Goal: Task Accomplishment & Management: Use online tool/utility

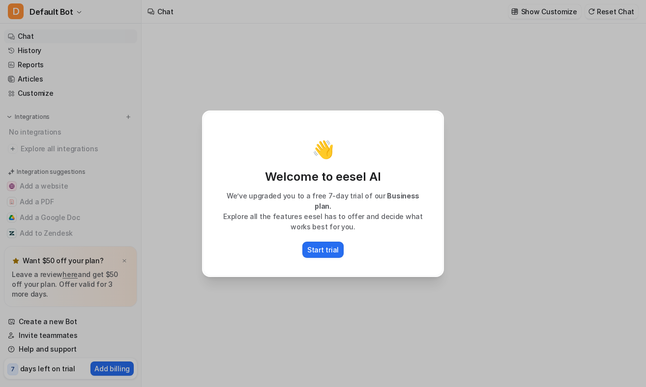
click at [386, 33] on div "👋 Welcome to eesel AI We’ve upgraded you to a free 7-day trial of our Business …" at bounding box center [323, 193] width 258 height 387
type textarea "**********"
click at [325, 245] on p "Start trial" at bounding box center [322, 250] width 31 height 10
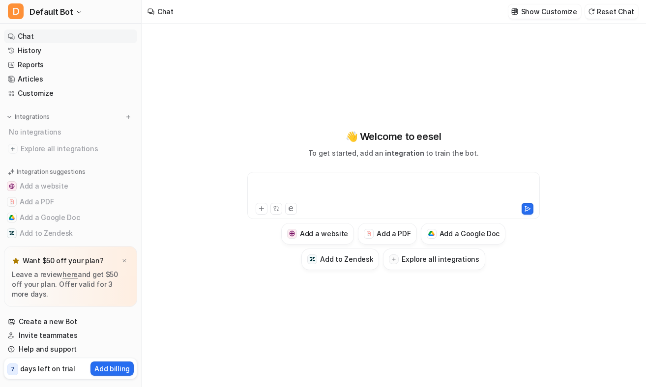
click at [299, 182] on div at bounding box center [394, 189] width 288 height 23
click at [58, 91] on link "Customize" at bounding box center [70, 94] width 133 height 14
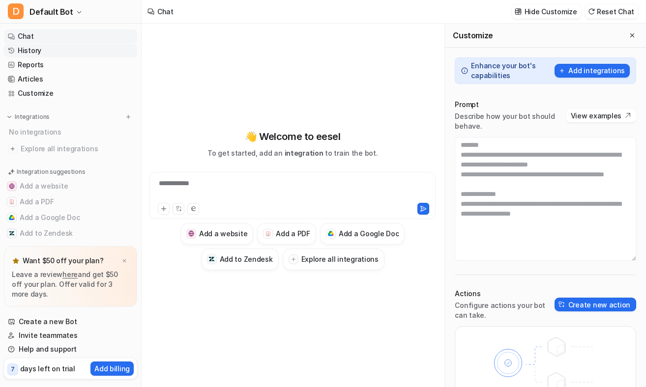
click at [77, 49] on link "History" at bounding box center [70, 51] width 133 height 14
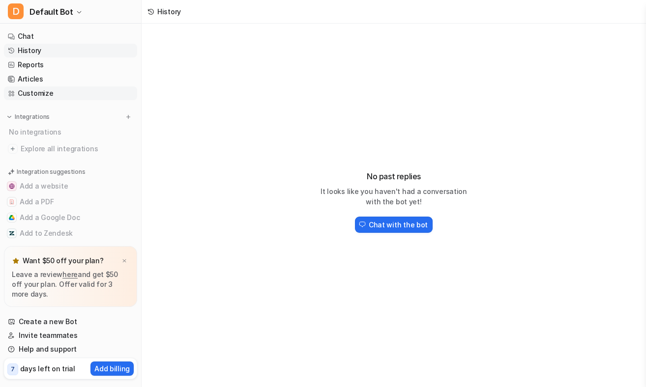
click at [70, 90] on link "Customize" at bounding box center [70, 94] width 133 height 14
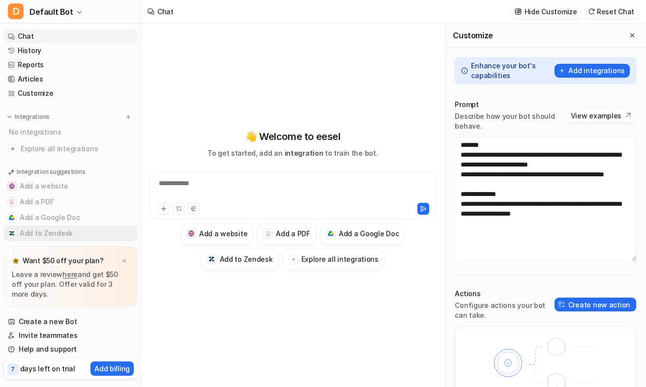
scroll to position [11, 0]
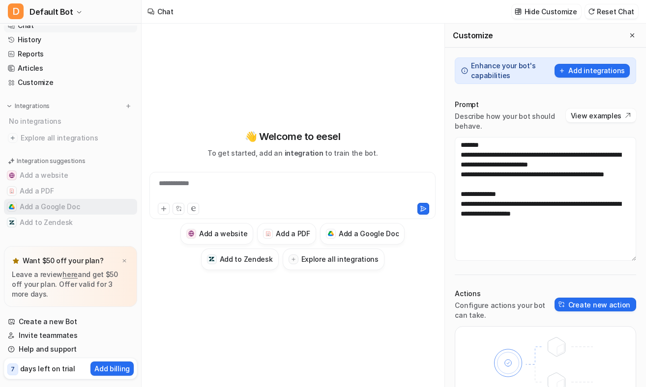
click at [49, 211] on button "Add a Google Doc" at bounding box center [70, 207] width 133 height 16
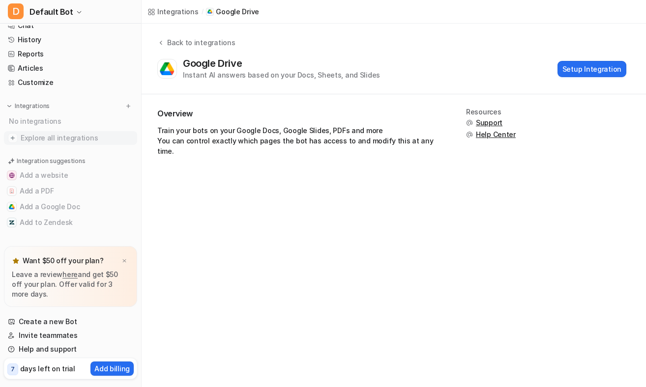
click at [47, 136] on span "Explore all integrations" at bounding box center [77, 138] width 113 height 16
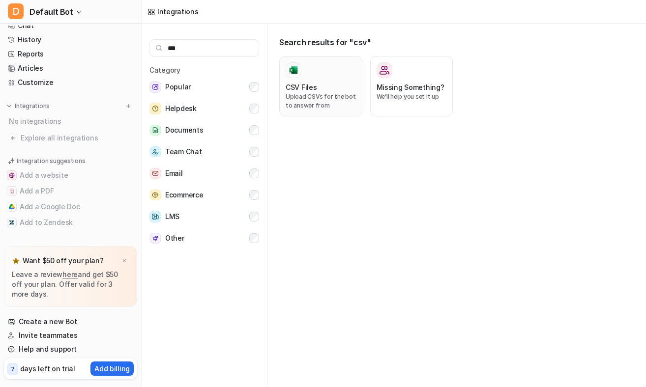
type input "***"
click at [310, 98] on p "Upload CSVs for the bot to answer from" at bounding box center [321, 101] width 70 height 18
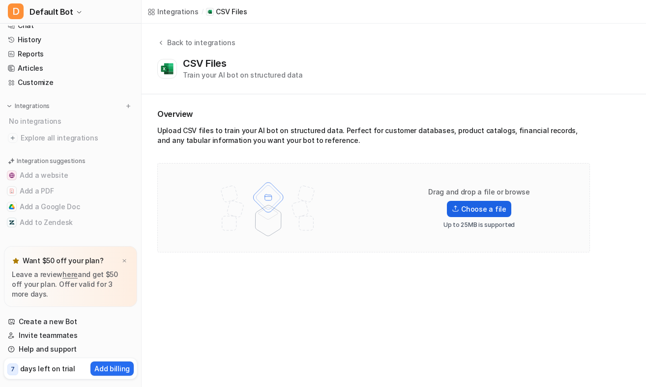
click at [501, 207] on label "Choose a file" at bounding box center [479, 209] width 64 height 16
click at [0, 0] on input "Choose a file" at bounding box center [0, 0] width 0 height 0
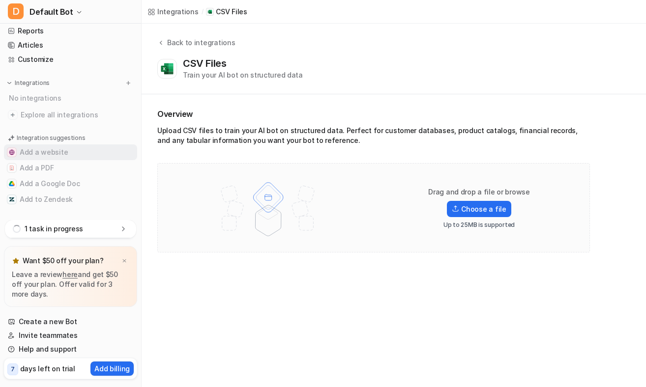
scroll to position [37, 0]
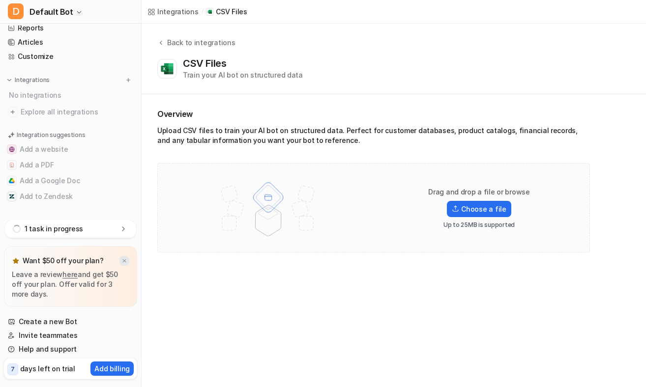
click at [126, 261] on img at bounding box center [124, 261] width 6 height 6
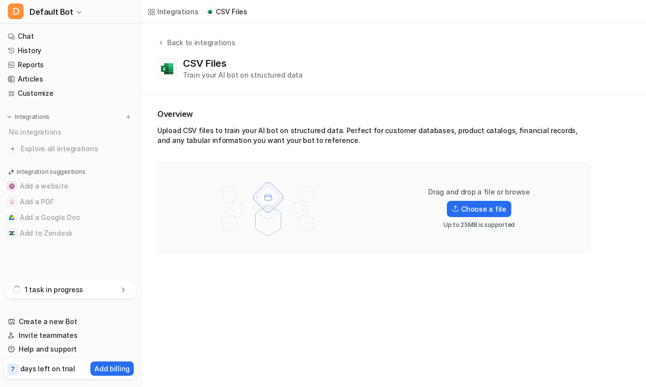
click at [118, 289] on icon at bounding box center [123, 290] width 10 height 10
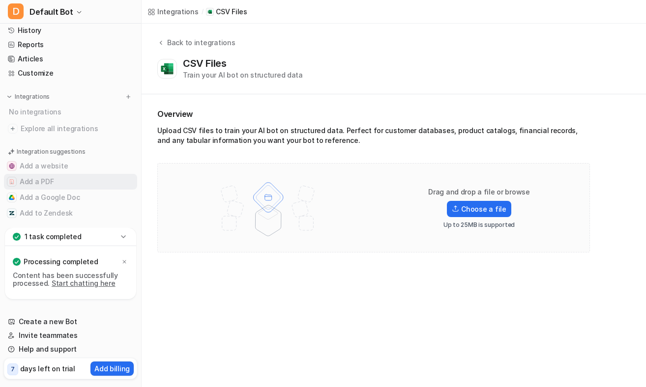
scroll to position [29, 0]
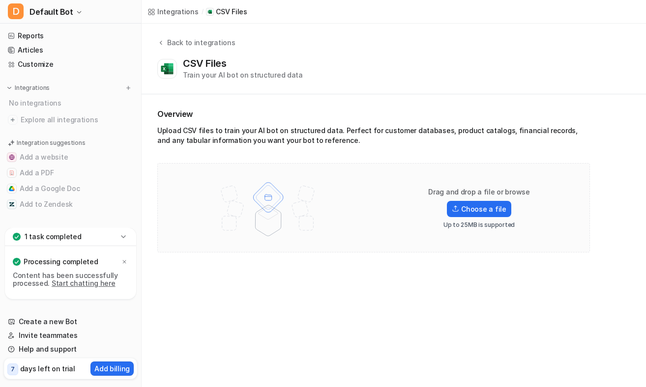
click at [95, 284] on link "Start chatting here" at bounding box center [84, 283] width 64 height 8
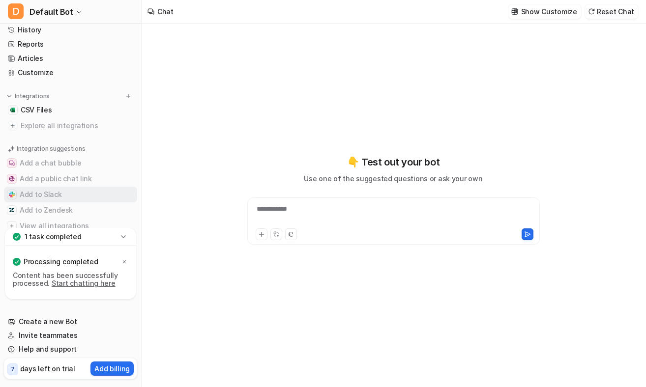
scroll to position [42, 0]
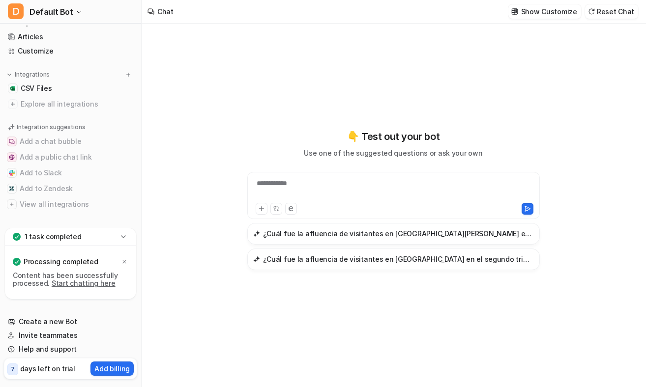
click at [307, 211] on div at bounding box center [325, 209] width 139 height 12
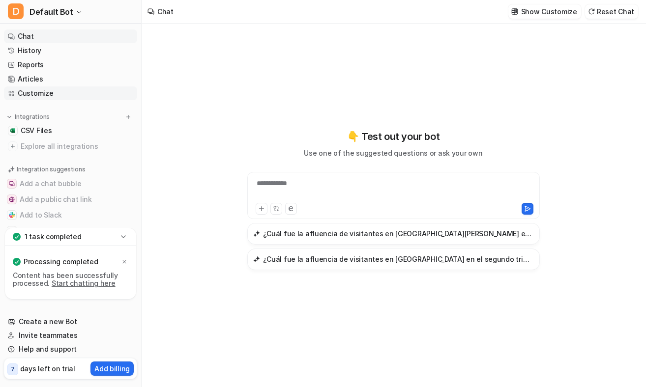
click at [61, 96] on link "Customize" at bounding box center [70, 94] width 133 height 14
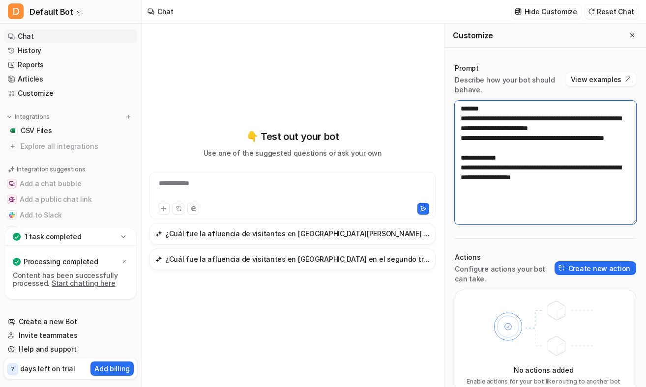
drag, startPoint x: 564, startPoint y: 187, endPoint x: 452, endPoint y: 99, distance: 142.5
click at [452, 99] on div "**********" at bounding box center [545, 229] width 201 height 351
paste textarea "**********"
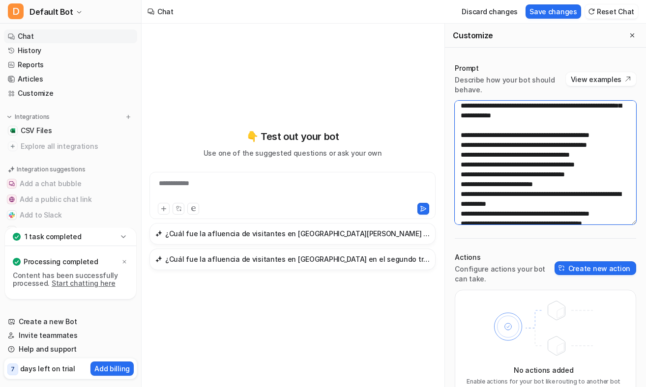
scroll to position [560, 0]
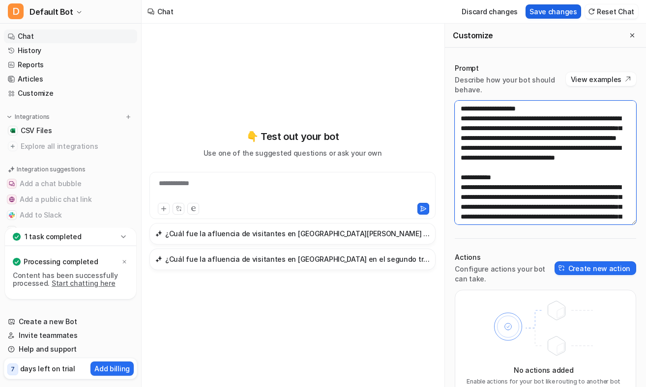
type textarea "**********"
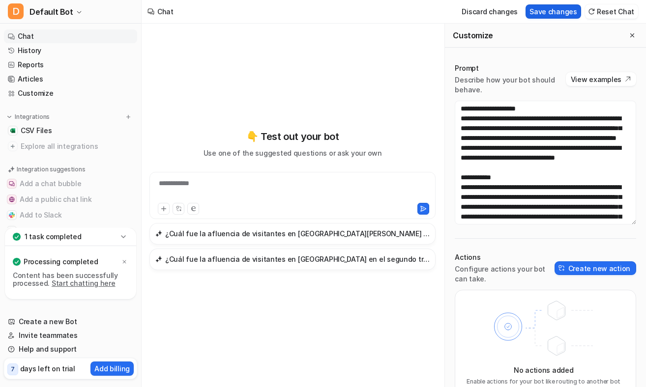
click at [571, 13] on button "Save changes" at bounding box center [553, 11] width 56 height 14
click at [632, 33] on icon "Close flyout" at bounding box center [632, 35] width 7 height 7
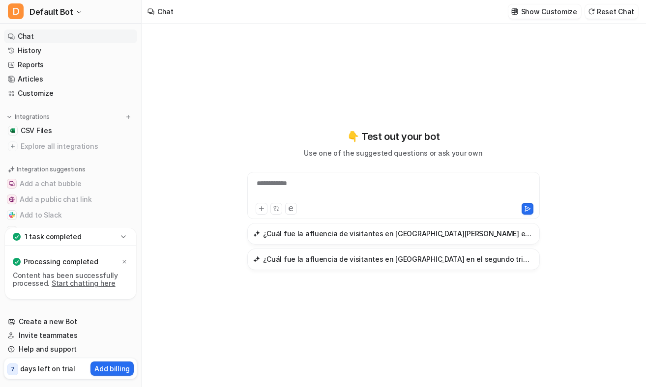
scroll to position [16190, 0]
click at [312, 190] on div at bounding box center [394, 189] width 288 height 23
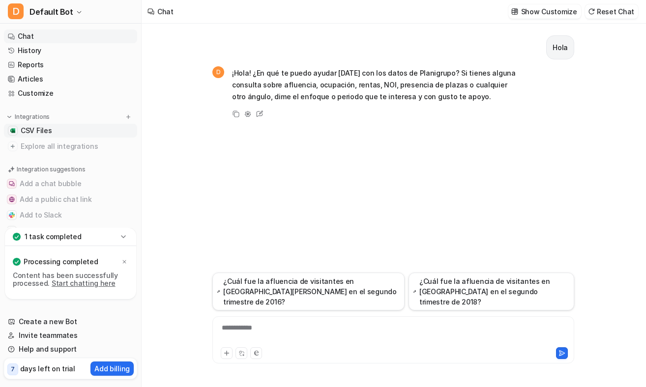
click at [64, 130] on link "CSV Files" at bounding box center [70, 131] width 133 height 14
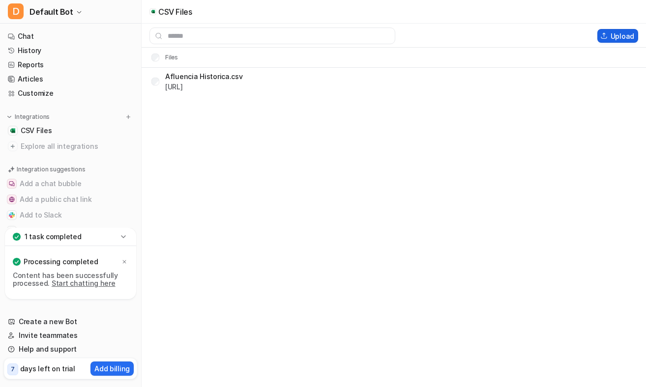
click at [618, 38] on button "Upload" at bounding box center [617, 36] width 41 height 14
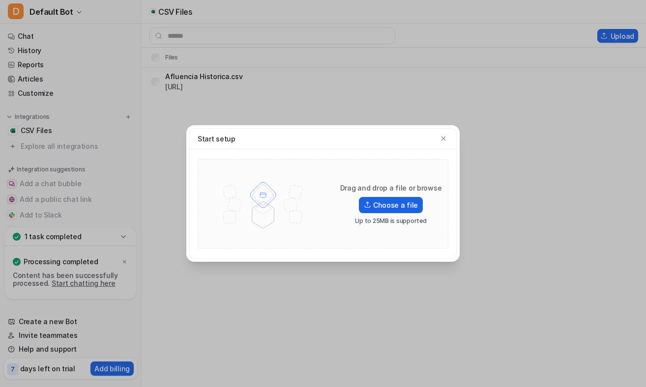
click at [415, 205] on label "Choose a file" at bounding box center [391, 205] width 64 height 16
click at [0, 0] on input "Choose a file" at bounding box center [0, 0] width 0 height 0
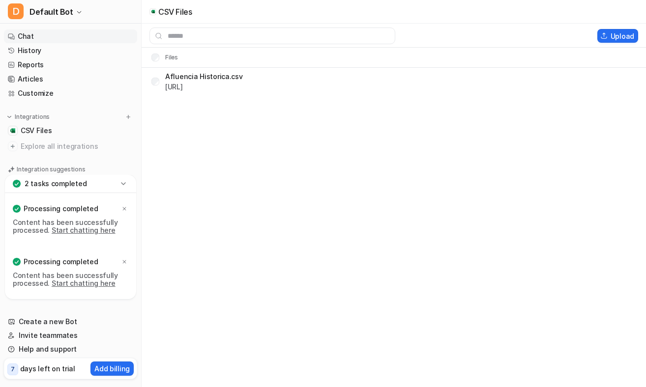
click at [60, 36] on link "Chat" at bounding box center [70, 36] width 133 height 14
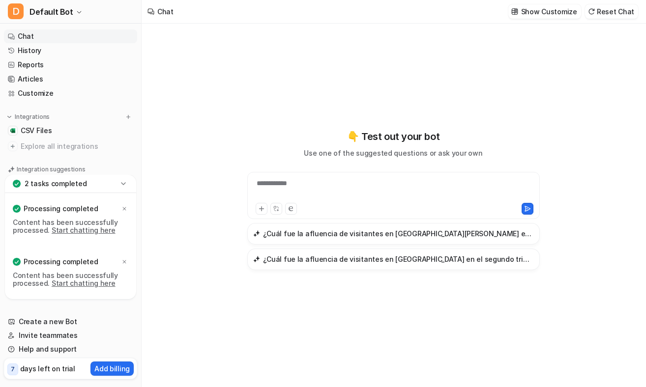
click at [323, 190] on div "**********" at bounding box center [394, 189] width 288 height 23
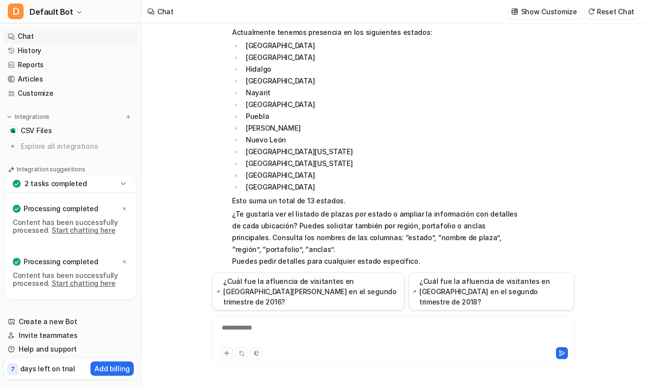
scroll to position [89, 0]
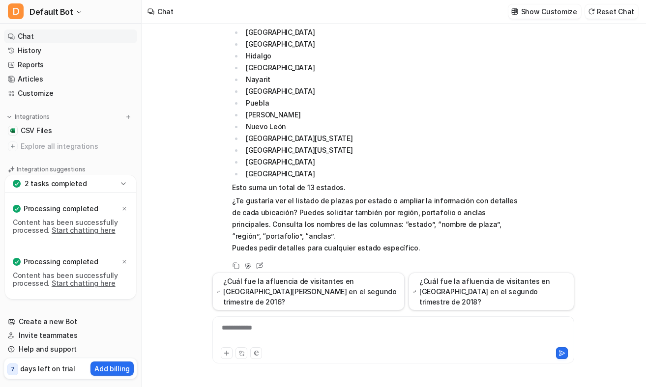
click at [328, 324] on div "**********" at bounding box center [393, 334] width 357 height 23
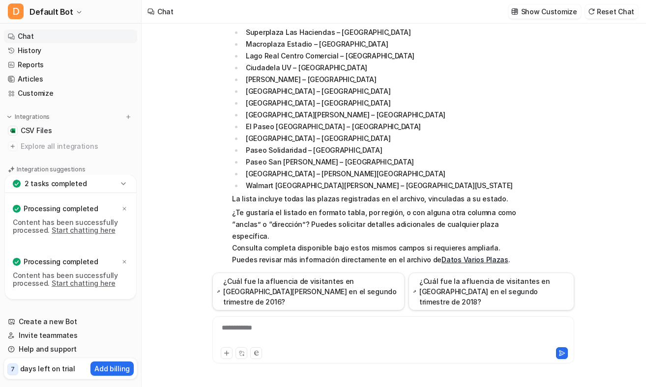
scroll to position [429, 0]
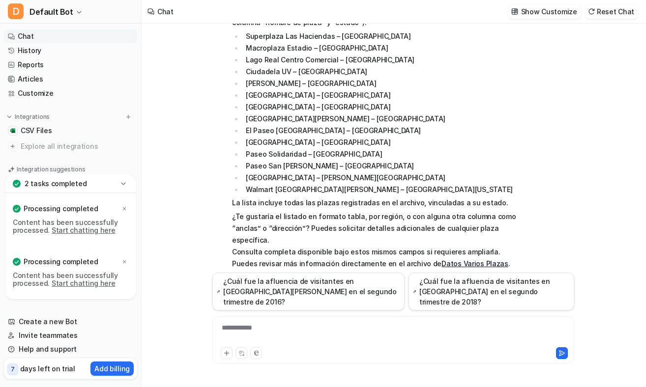
click at [455, 260] on link "Datos Varios Plazas" at bounding box center [474, 264] width 67 height 8
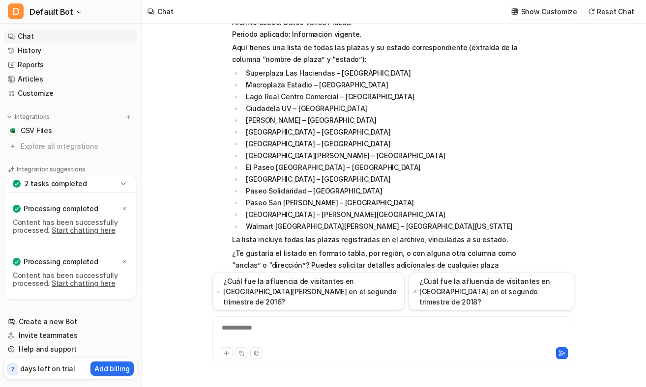
scroll to position [393, 0]
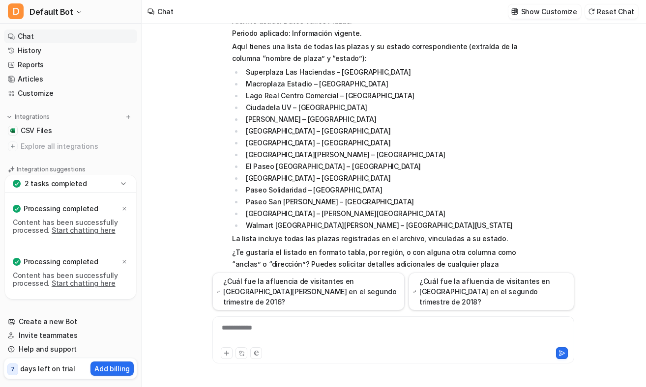
click at [326, 326] on div "**********" at bounding box center [393, 334] width 357 height 23
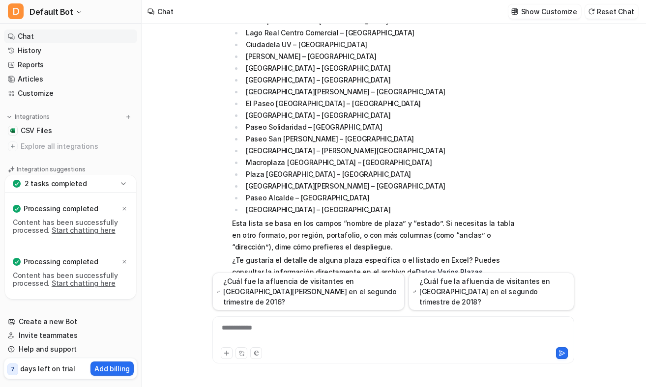
scroll to position [811, 0]
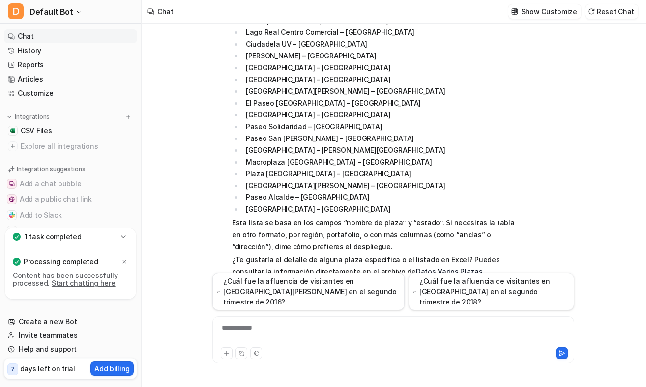
click at [309, 334] on div "**********" at bounding box center [393, 334] width 357 height 23
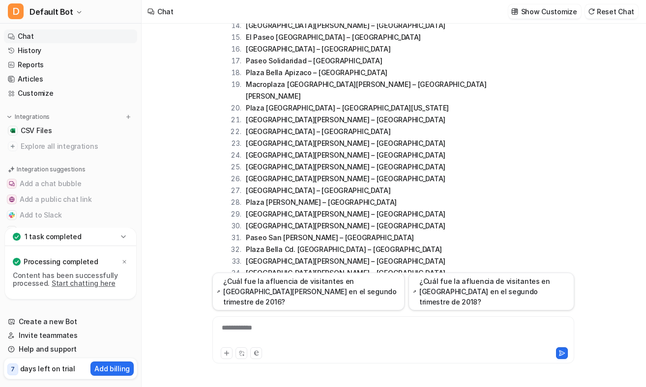
scroll to position [1438, 0]
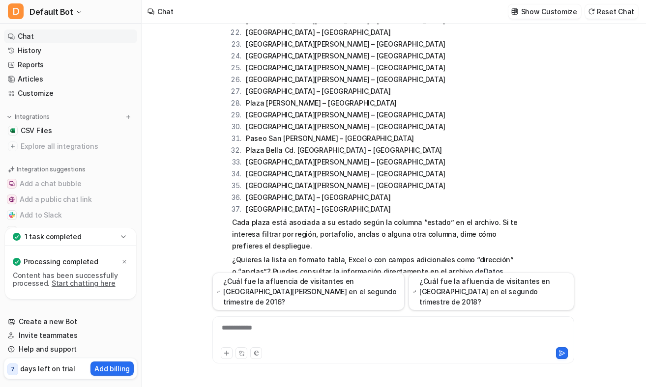
click at [243, 321] on div "**********" at bounding box center [393, 340] width 362 height 47
click at [243, 331] on div at bounding box center [393, 334] width 357 height 23
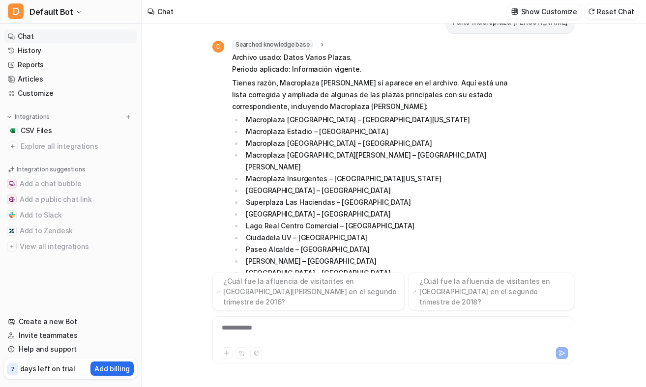
scroll to position [1765, 0]
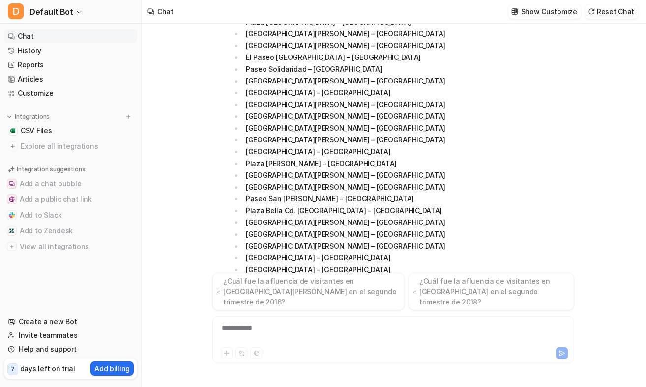
click at [278, 334] on div "**********" at bounding box center [393, 334] width 357 height 23
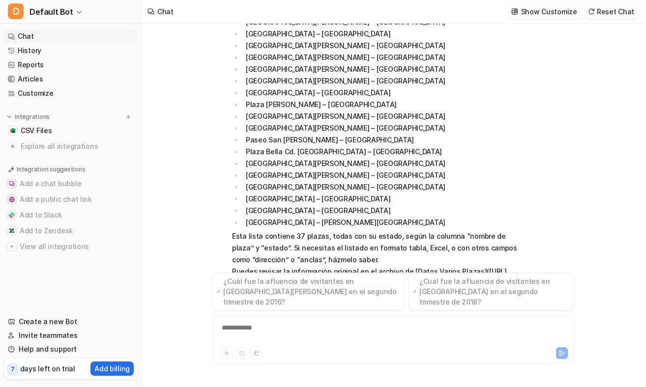
scroll to position [2064, 0]
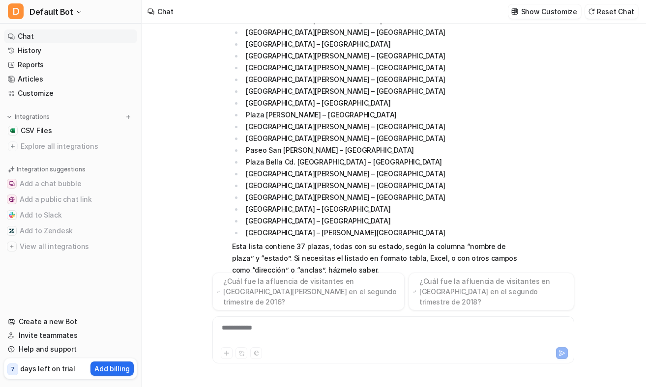
click at [281, 326] on div "**********" at bounding box center [393, 334] width 357 height 23
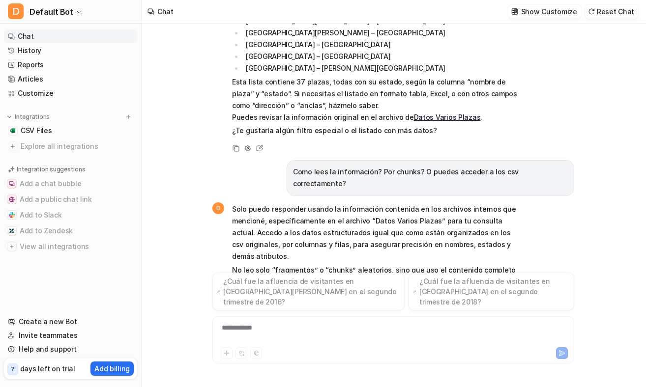
scroll to position [2229, 0]
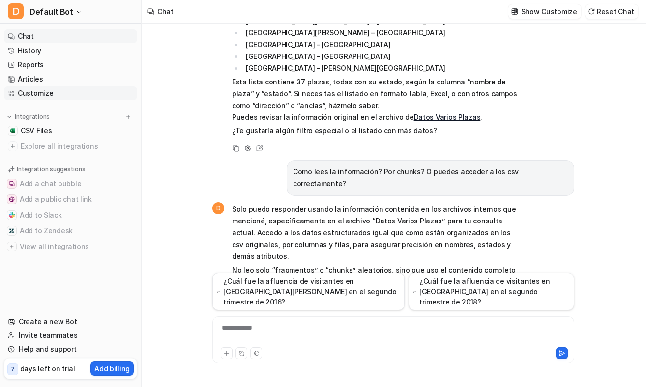
click at [57, 89] on link "Customize" at bounding box center [70, 94] width 133 height 14
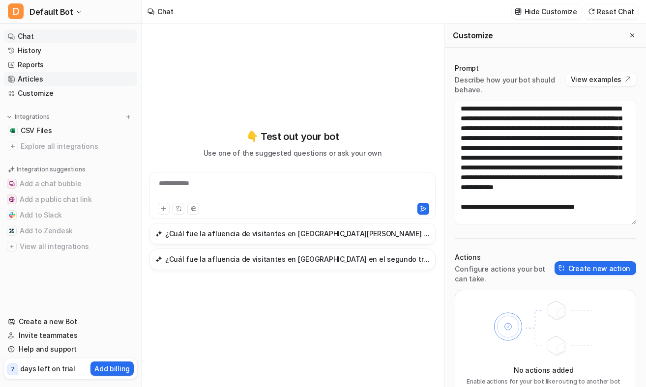
click at [52, 80] on link "Articles" at bounding box center [70, 79] width 133 height 14
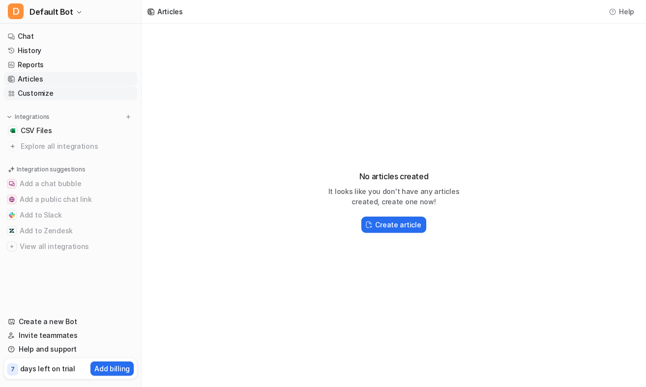
click at [48, 95] on link "Customize" at bounding box center [70, 94] width 133 height 14
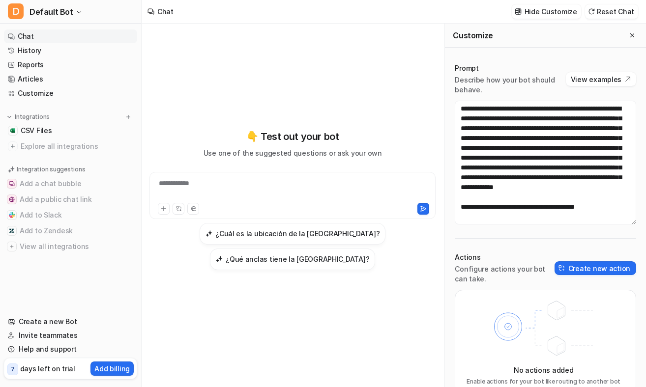
scroll to position [17, 0]
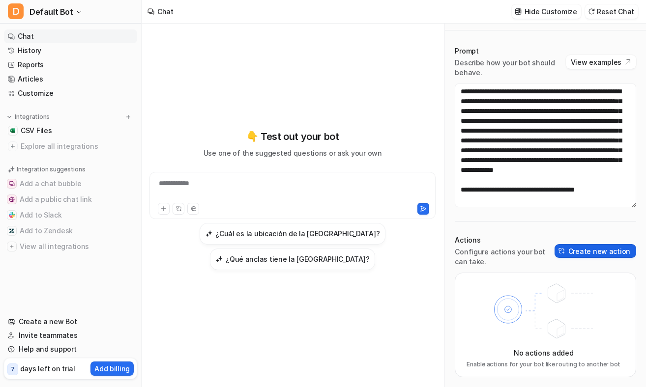
click at [585, 248] on button "Create new action" at bounding box center [595, 251] width 82 height 14
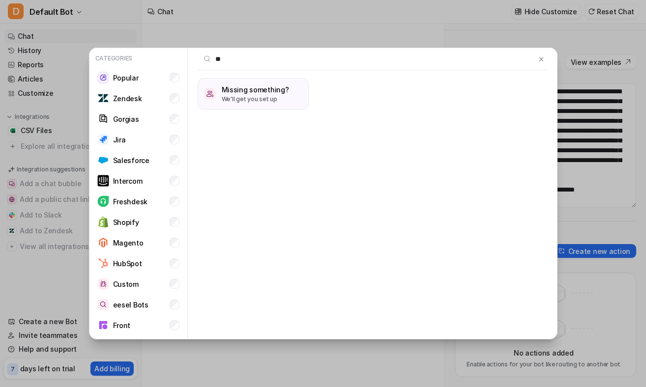
type input "*"
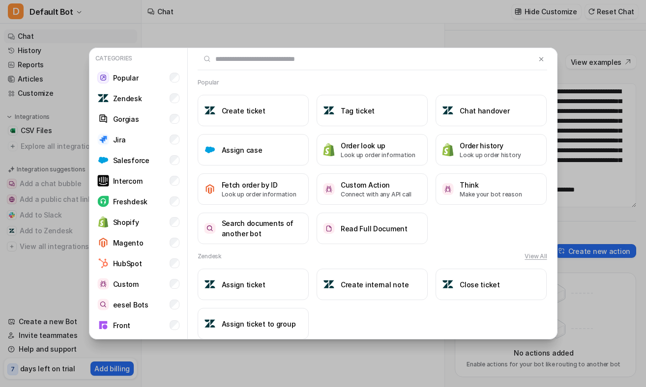
type input "*"
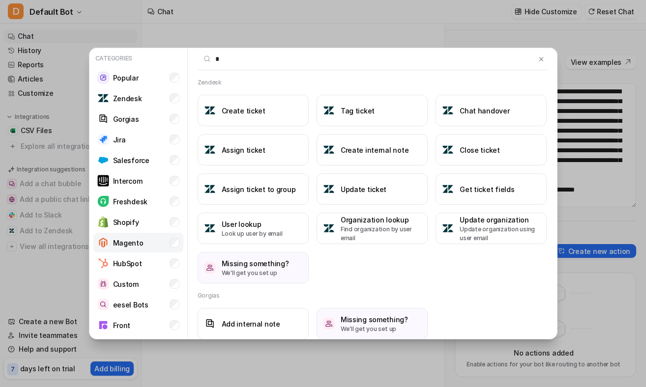
type input "*"
click at [138, 242] on p "Magento" at bounding box center [128, 243] width 30 height 10
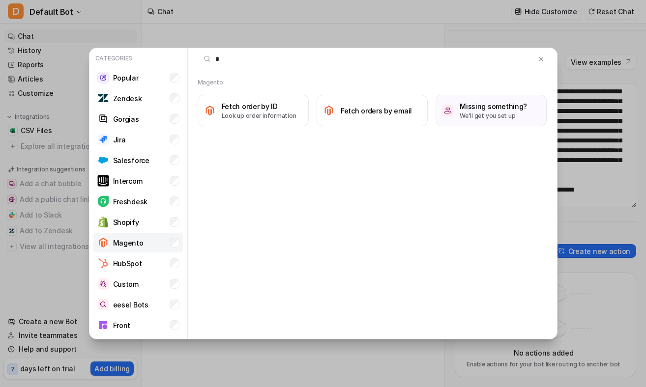
click at [138, 242] on p "Magento" at bounding box center [128, 243] width 30 height 10
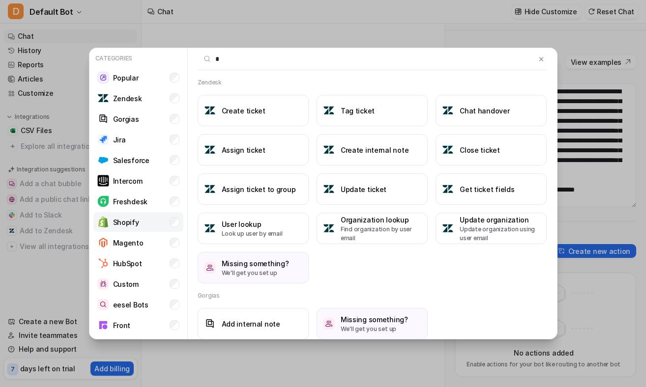
click at [141, 223] on li "Shopify" at bounding box center [138, 222] width 90 height 20
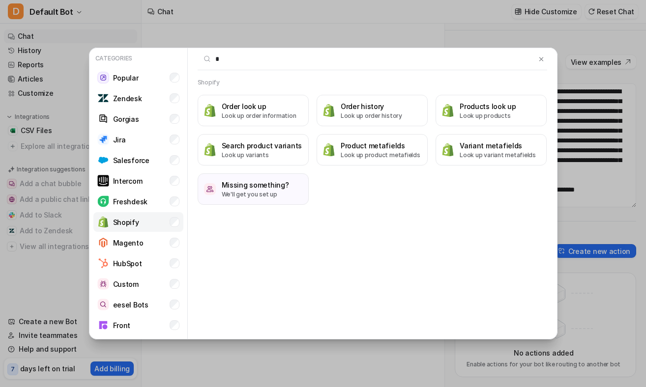
click at [141, 223] on li "Shopify" at bounding box center [138, 222] width 90 height 20
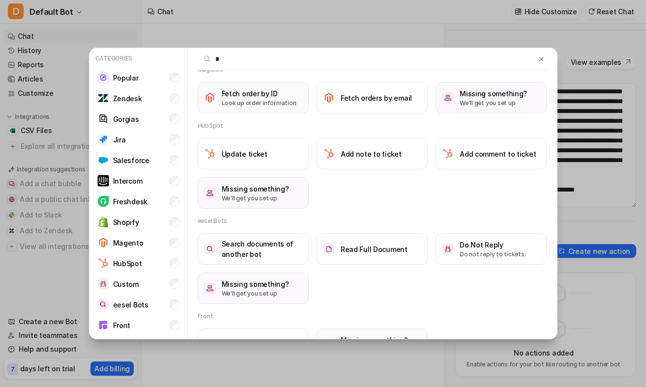
scroll to position [677, 0]
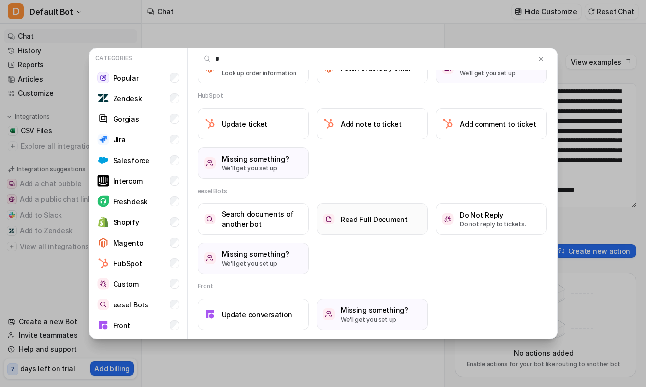
click at [343, 218] on h3 "Read Full Document" at bounding box center [374, 219] width 67 height 10
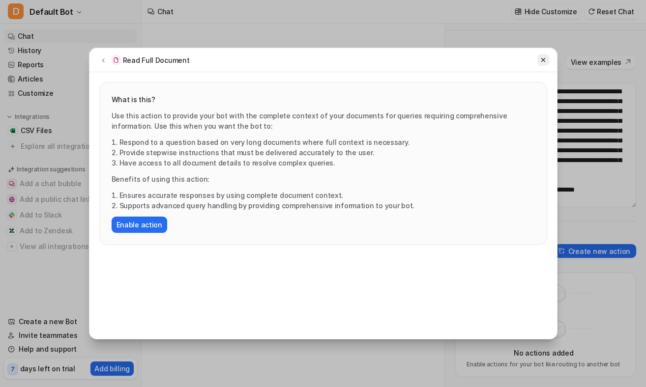
click at [542, 57] on icon at bounding box center [543, 60] width 7 height 7
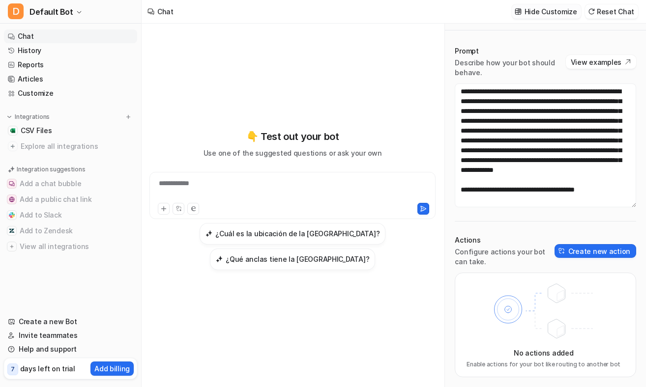
click at [564, 12] on p "Hide Customize" at bounding box center [550, 11] width 53 height 10
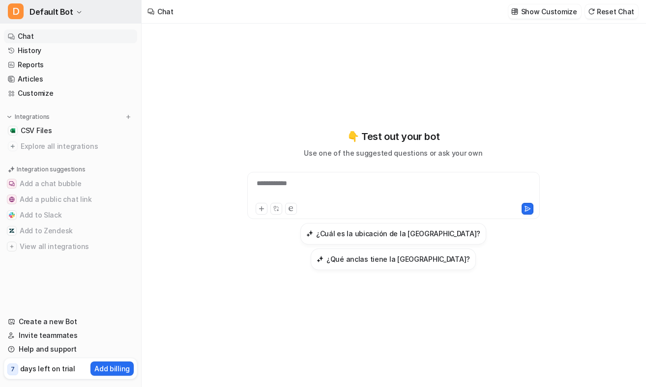
click at [66, 19] on button "D Default Bot" at bounding box center [70, 12] width 141 height 24
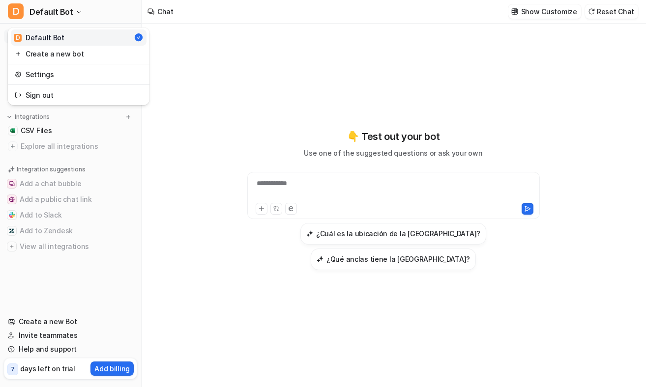
click at [82, 36] on link "D Default Bot" at bounding box center [79, 37] width 136 height 16
